Goal: Task Accomplishment & Management: Manage account settings

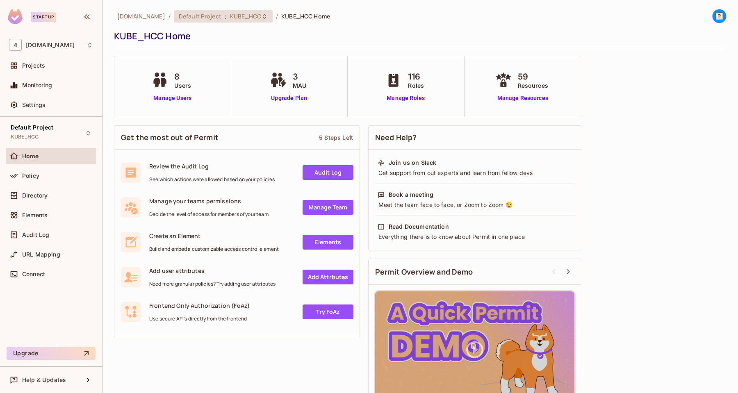
click at [230, 16] on span "KUBE_HCC" at bounding box center [245, 16] width 31 height 8
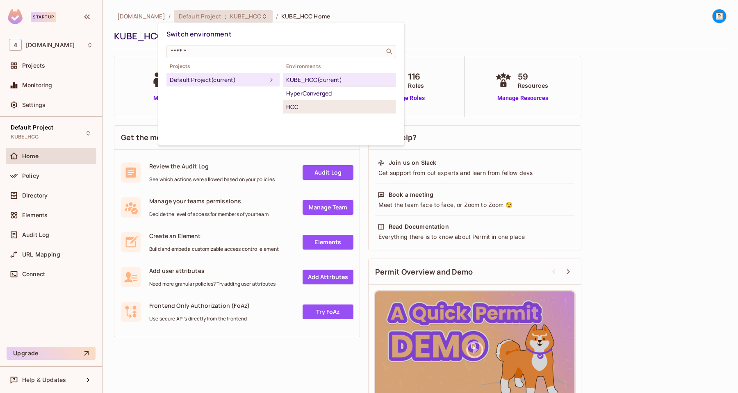
click at [302, 105] on div "HCC" at bounding box center [339, 107] width 107 height 10
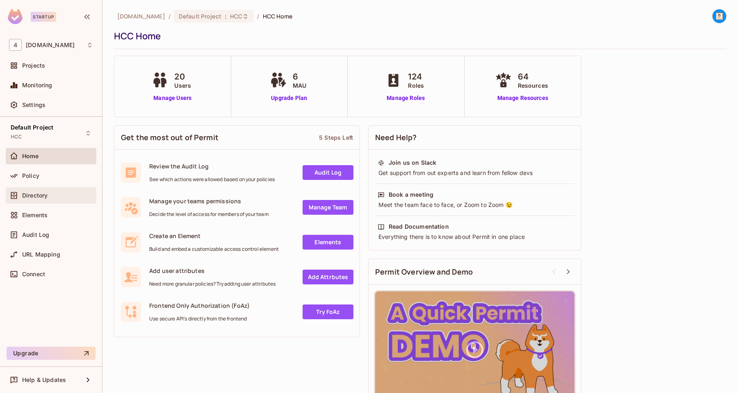
click at [25, 196] on span "Directory" at bounding box center [34, 195] width 25 height 7
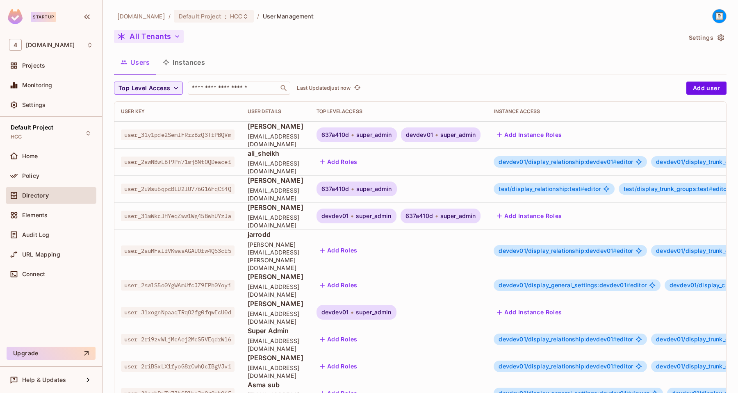
click at [165, 39] on button "All Tenants" at bounding box center [149, 36] width 70 height 13
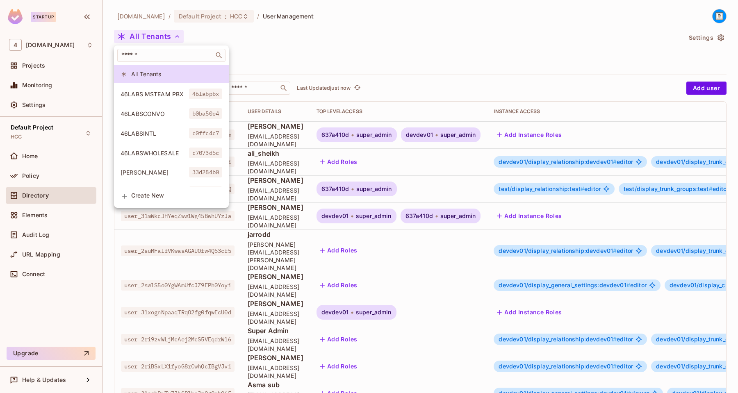
click at [141, 197] on span "Create New" at bounding box center [176, 195] width 91 height 7
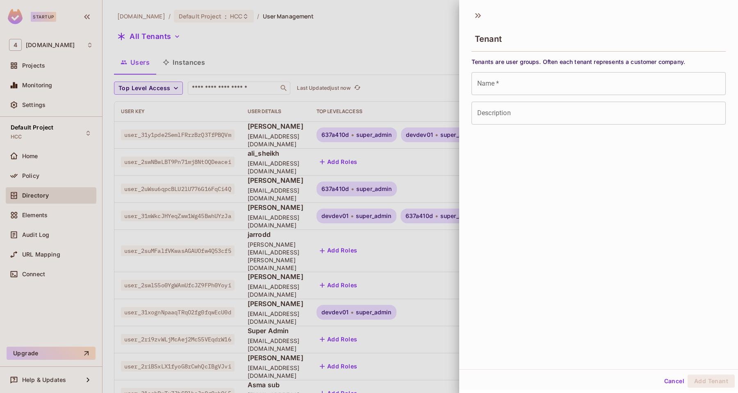
click at [527, 87] on input "Name   *" at bounding box center [599, 83] width 254 height 23
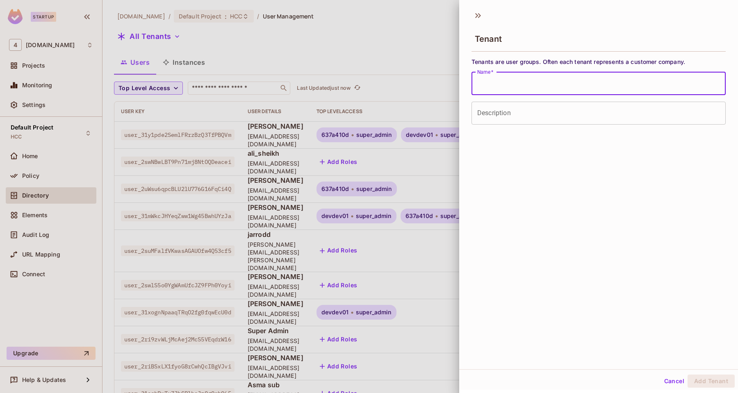
click at [505, 116] on input "Description" at bounding box center [599, 113] width 254 height 23
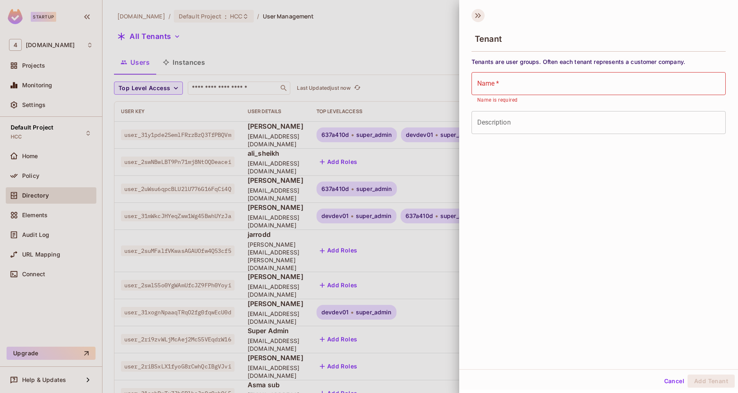
click at [480, 17] on icon at bounding box center [478, 15] width 13 height 13
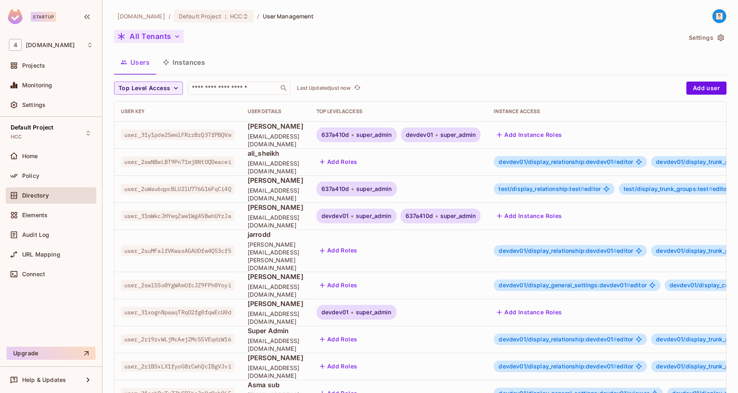
click at [160, 32] on button "All Tenants" at bounding box center [149, 36] width 70 height 13
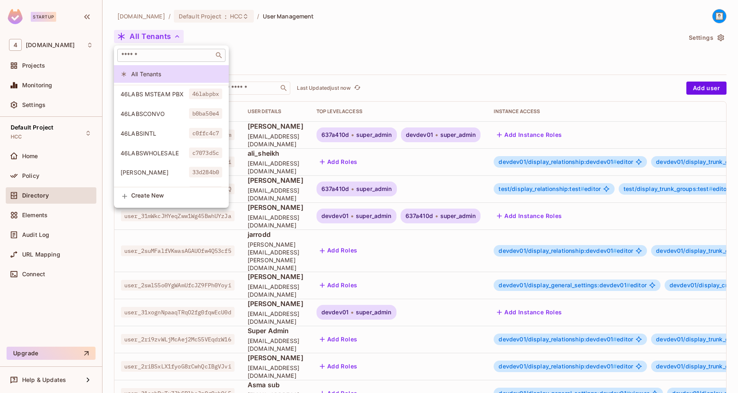
click at [148, 61] on div "​" at bounding box center [171, 55] width 108 height 13
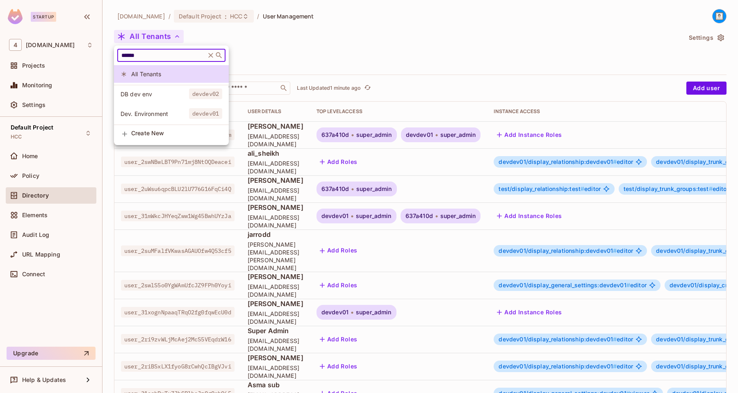
type input "******"
click at [147, 112] on span "Dev. Environment" at bounding box center [155, 114] width 69 height 8
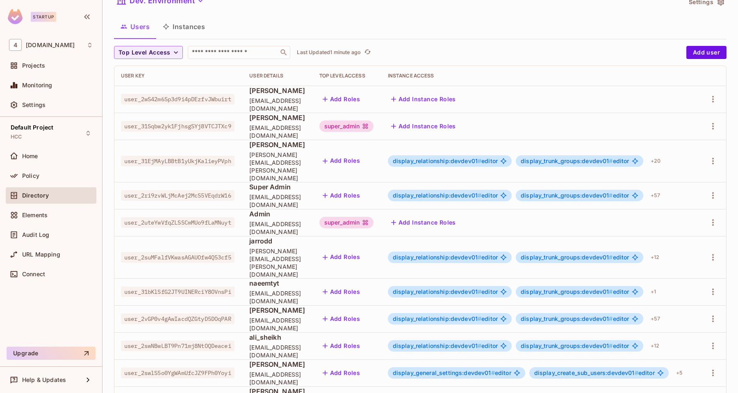
scroll to position [48, 0]
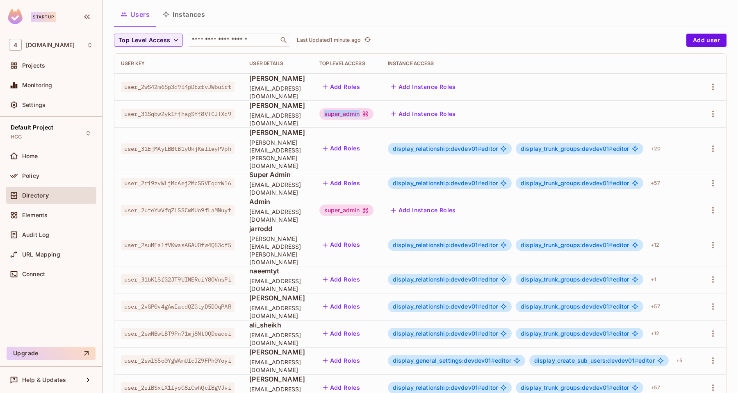
drag, startPoint x: 356, startPoint y: 112, endPoint x: 403, endPoint y: 111, distance: 47.2
click at [374, 111] on div "super_admin" at bounding box center [347, 113] width 55 height 11
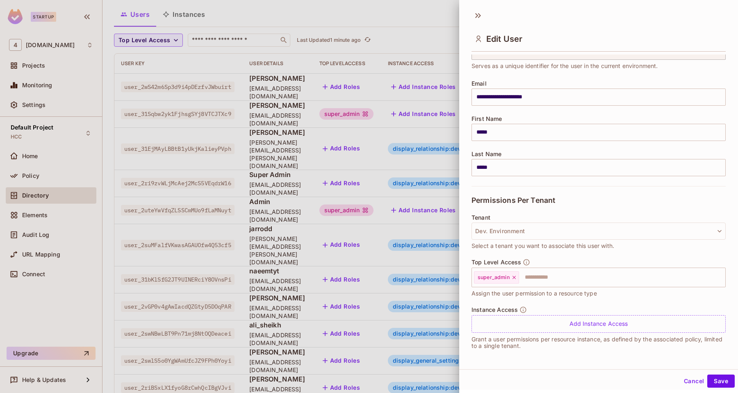
scroll to position [1, 0]
click at [693, 383] on button "Cancel" at bounding box center [694, 380] width 27 height 13
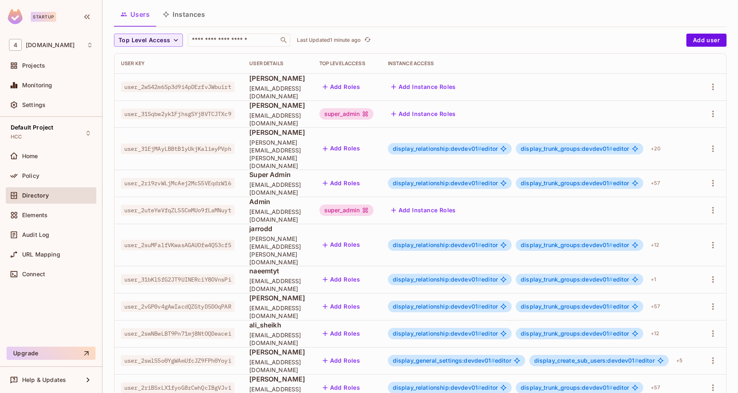
scroll to position [0, 23]
click at [711, 240] on icon "button" at bounding box center [714, 245] width 10 height 10
click at [675, 243] on div "Edit" at bounding box center [670, 241] width 11 height 8
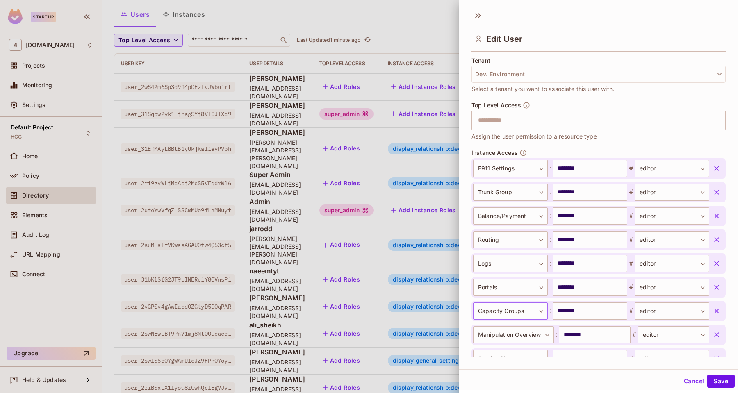
scroll to position [183, 0]
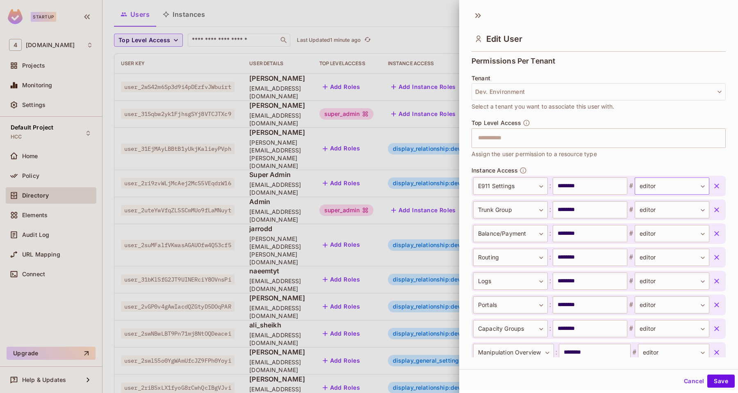
click at [674, 188] on body "Startup 4 [DOMAIN_NAME] Projects Monitoring Settings Default Project HCC Home P…" at bounding box center [369, 196] width 738 height 393
click at [652, 159] on div at bounding box center [369, 196] width 738 height 393
